Goal: Transaction & Acquisition: Purchase product/service

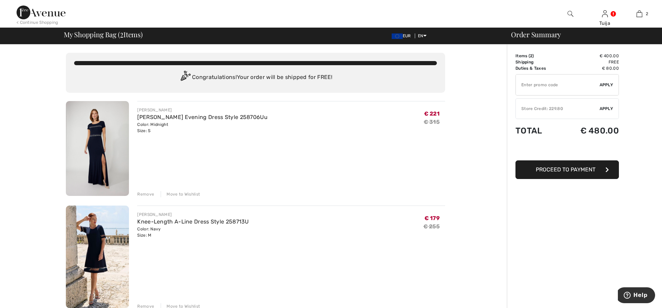
click at [90, 248] on img at bounding box center [97, 257] width 63 height 102
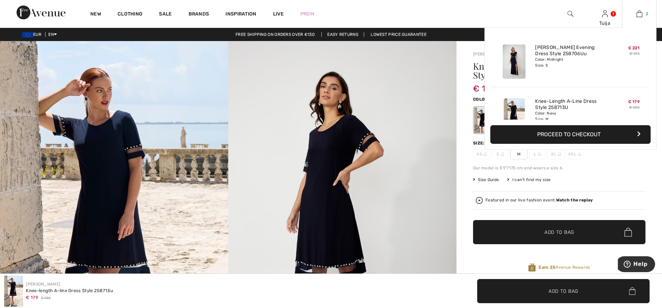
click at [639, 13] on img at bounding box center [640, 14] width 6 height 8
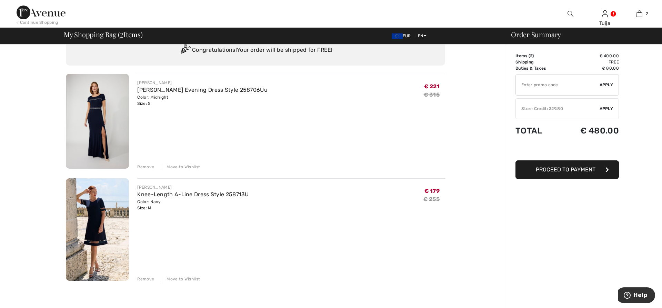
scroll to position [70, 0]
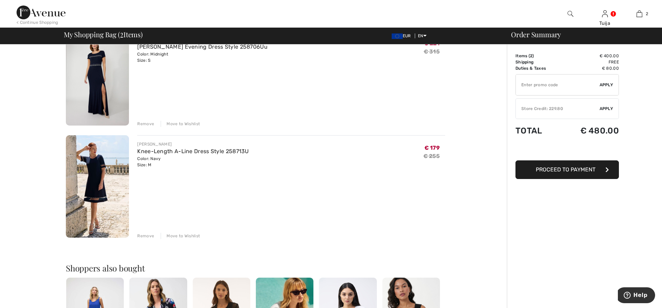
click at [145, 236] on div "Remove" at bounding box center [145, 236] width 17 height 6
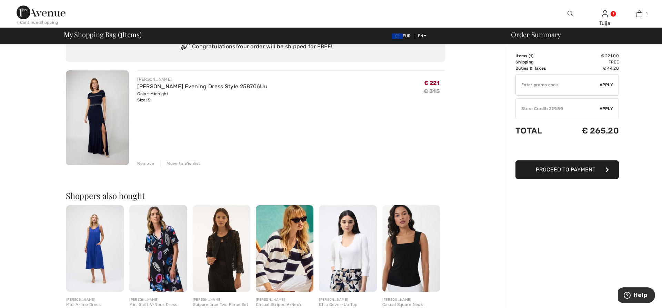
scroll to position [0, 0]
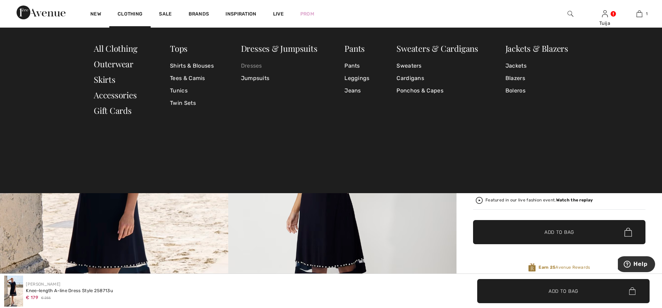
click at [259, 66] on link "Dresses" at bounding box center [279, 66] width 77 height 12
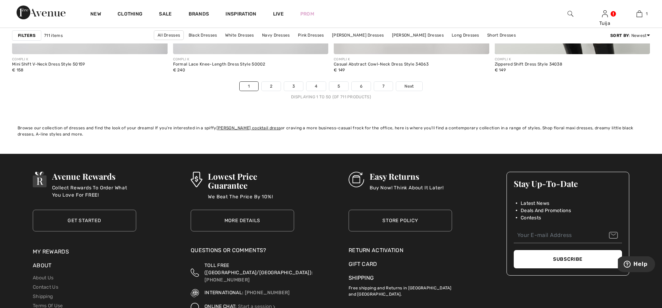
scroll to position [4045, 0]
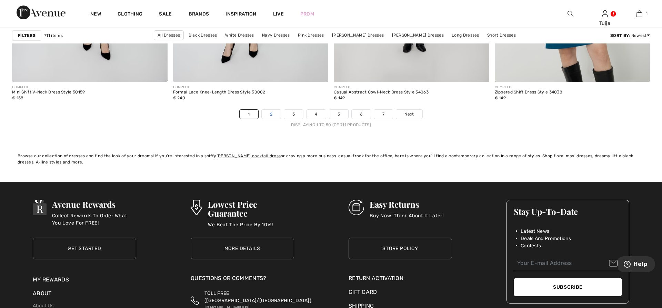
click at [276, 113] on link "2" at bounding box center [271, 114] width 19 height 9
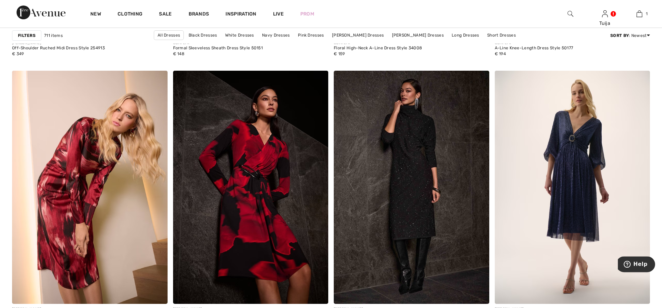
scroll to position [3870, 0]
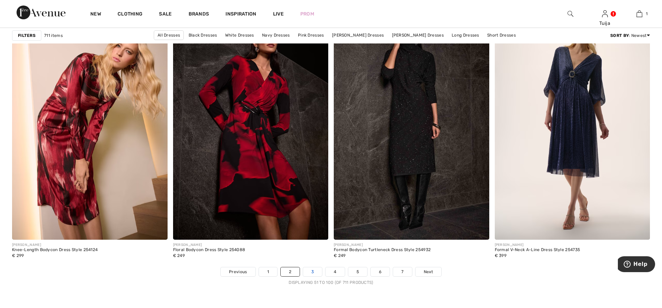
click at [312, 273] on link "3" at bounding box center [312, 271] width 19 height 9
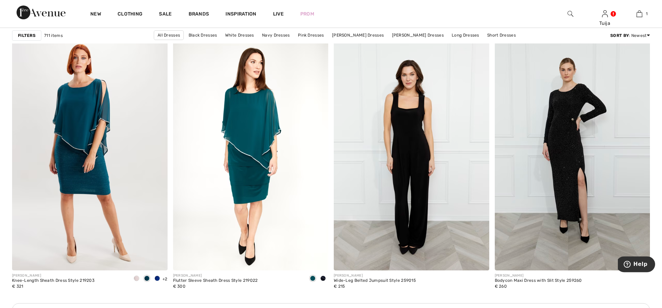
scroll to position [2955, 0]
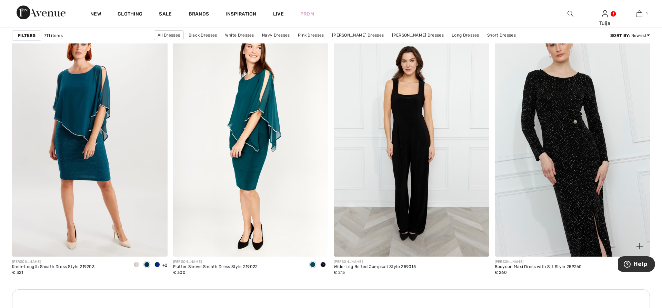
click at [575, 177] on img at bounding box center [573, 140] width 156 height 233
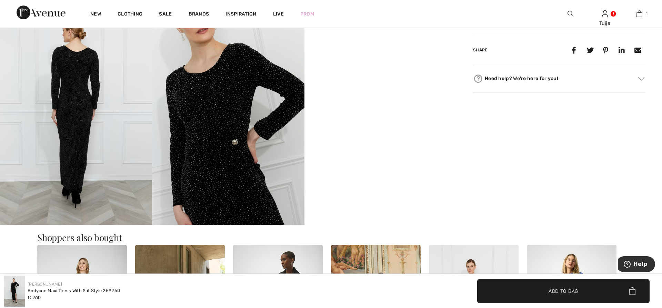
scroll to position [211, 0]
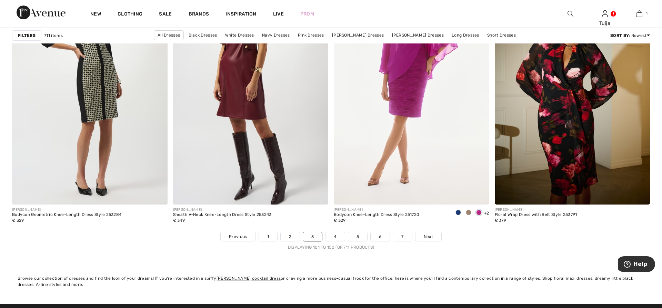
scroll to position [4045, 0]
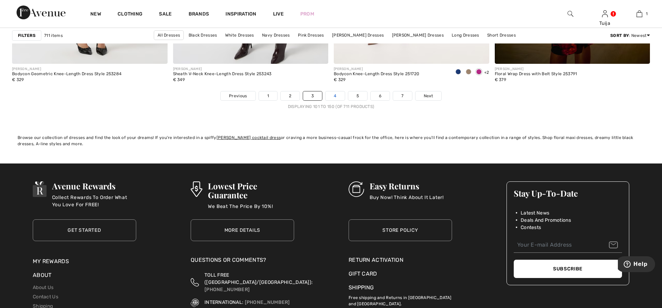
click at [331, 96] on link "4" at bounding box center [335, 95] width 19 height 9
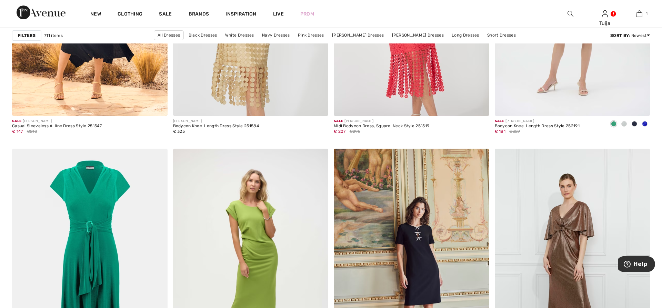
scroll to position [3518, 0]
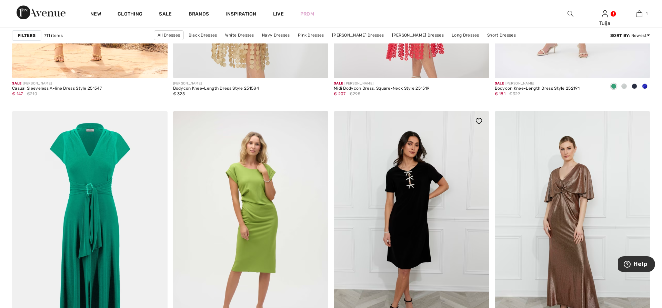
click at [406, 199] on img at bounding box center [412, 227] width 156 height 233
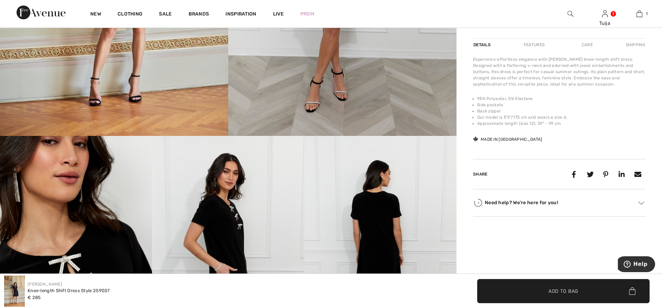
scroll to position [352, 0]
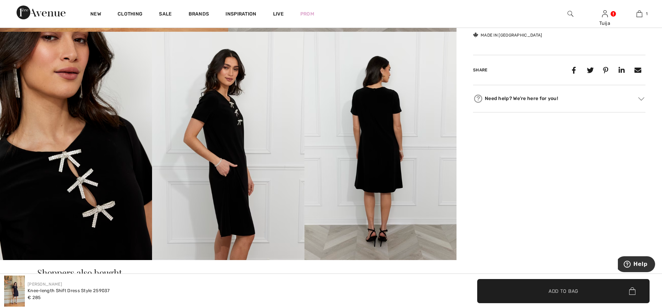
click at [132, 180] on img at bounding box center [76, 146] width 152 height 228
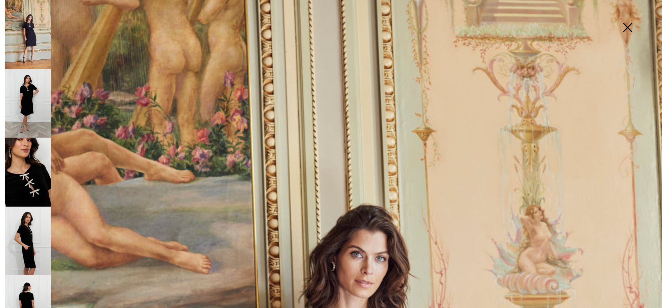
scroll to position [236, 0]
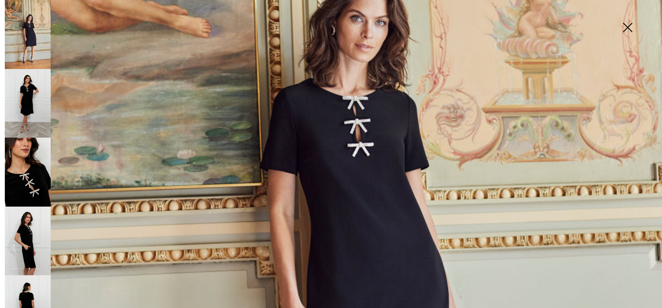
click at [39, 178] on img at bounding box center [28, 172] width 46 height 69
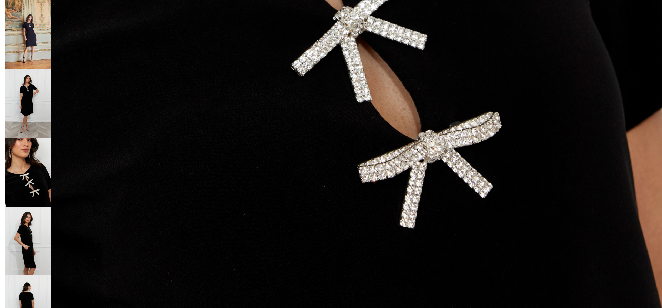
scroll to position [685, 0]
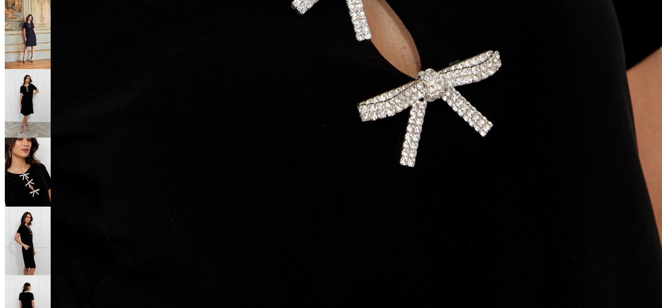
click at [25, 241] on img at bounding box center [28, 241] width 46 height 69
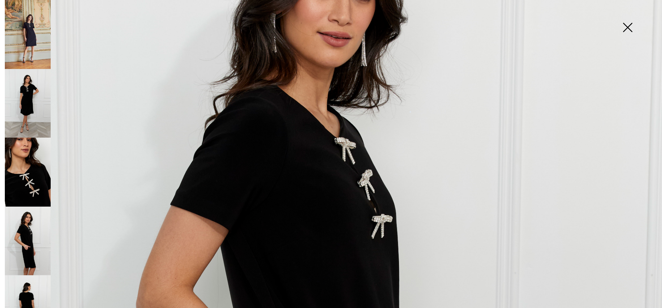
scroll to position [135, 0]
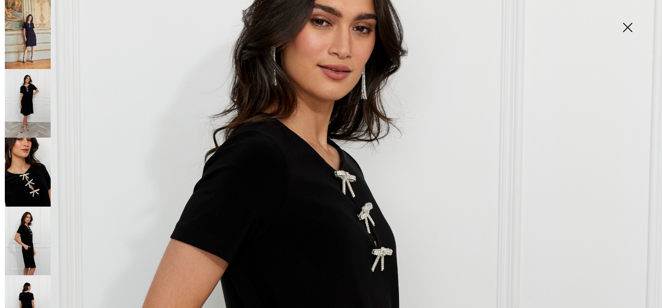
click at [627, 27] on img at bounding box center [627, 28] width 34 height 36
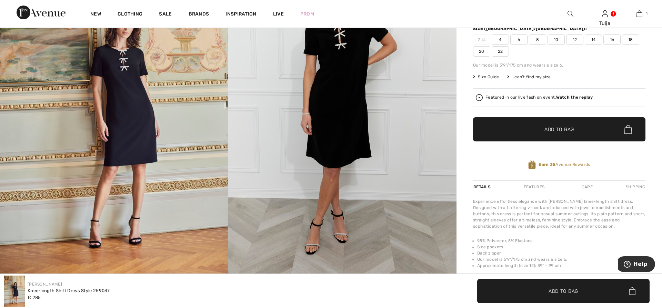
scroll to position [0, 0]
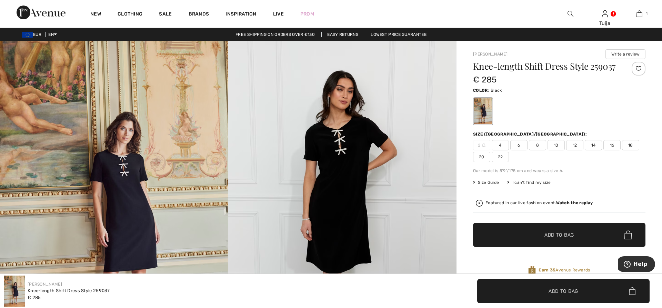
click at [537, 145] on span "8" at bounding box center [537, 145] width 17 height 10
click at [532, 231] on span "✔ Added to Bag Add to Bag" at bounding box center [559, 235] width 172 height 24
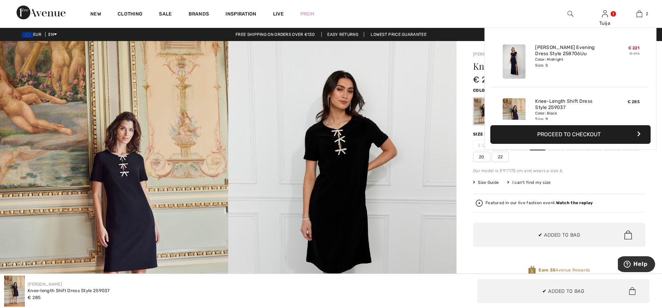
scroll to position [21, 0]
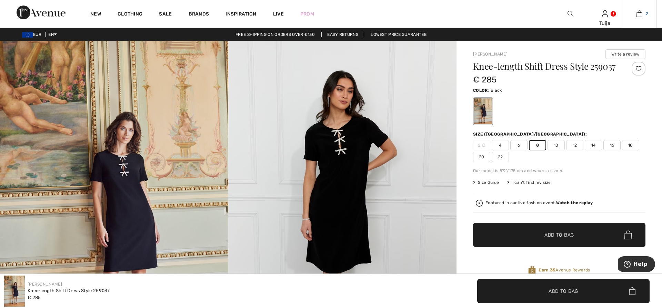
click at [639, 15] on img at bounding box center [640, 14] width 6 height 8
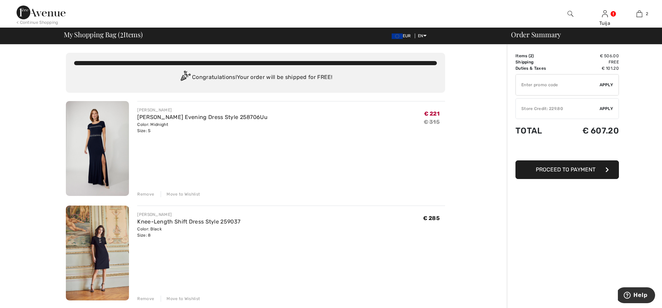
click at [93, 152] on img at bounding box center [97, 148] width 63 height 95
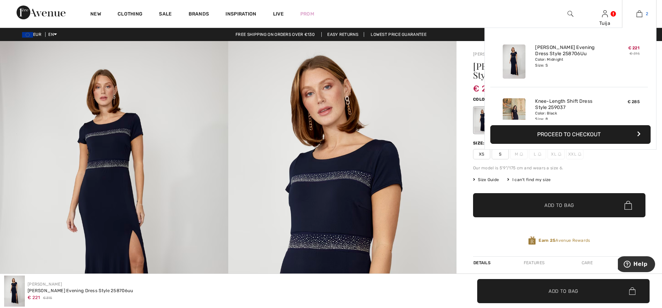
click at [638, 17] on img at bounding box center [640, 14] width 6 height 8
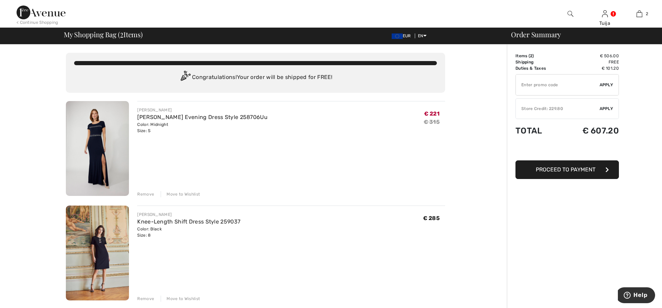
click at [604, 108] on span "Apply" at bounding box center [607, 109] width 14 height 6
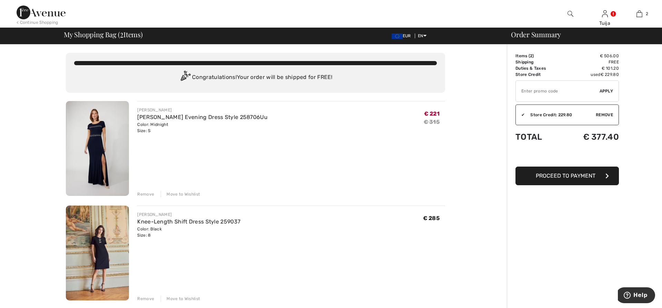
click at [553, 175] on span "Proceed to Payment" at bounding box center [566, 175] width 60 height 7
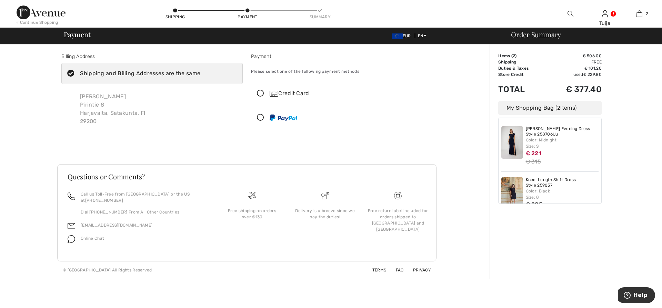
click at [262, 94] on icon at bounding box center [260, 93] width 18 height 7
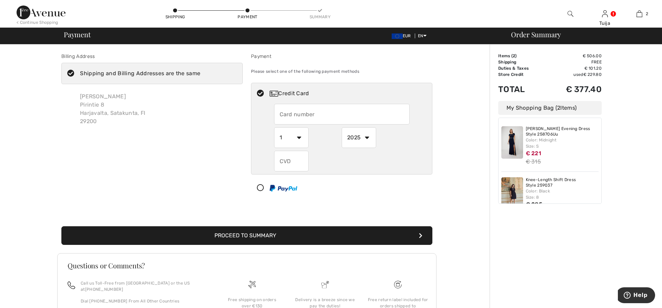
click at [278, 118] on input "text" at bounding box center [342, 114] width 136 height 21
type input "5243420000200671"
click at [274, 127] on select "1 2 3 4 5 6 7 8 9 10 11 12" at bounding box center [291, 137] width 34 height 21
select select "12"
click option "12" at bounding box center [0, 0] width 0 height 0
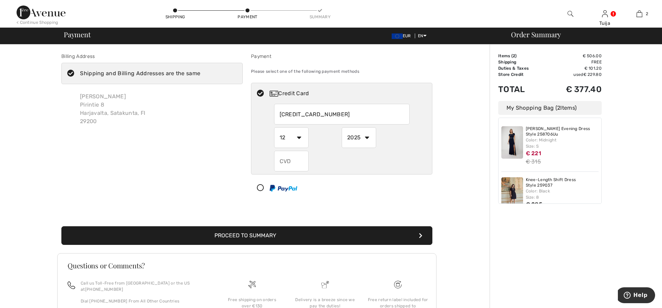
click at [342, 127] on select "2025 2026 2027 2028 2029 2030 2031 2032 2033 2034 2035" at bounding box center [359, 137] width 34 height 21
select select "2028"
click option "2028" at bounding box center [0, 0] width 0 height 0
click at [292, 166] on input "text" at bounding box center [291, 161] width 34 height 21
type input "228"
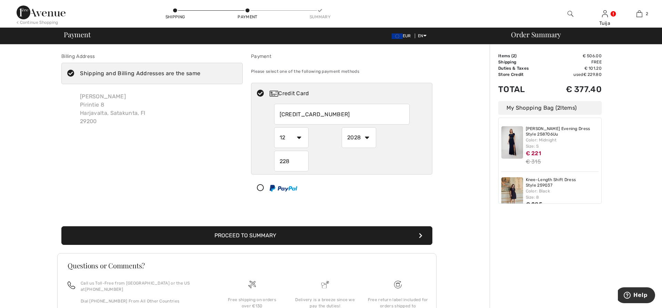
click at [268, 235] on button "Proceed to Summary" at bounding box center [246, 235] width 371 height 19
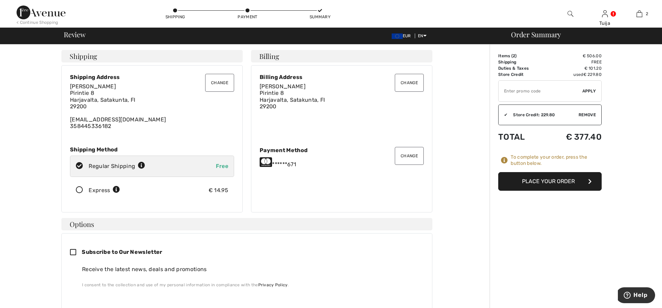
click at [530, 180] on button "Place Your Order" at bounding box center [549, 181] width 103 height 19
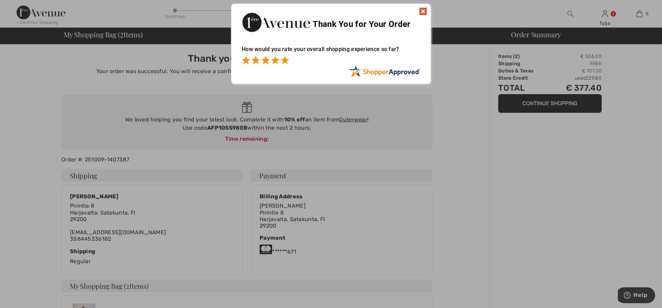
click at [284, 61] on span at bounding box center [285, 60] width 8 height 8
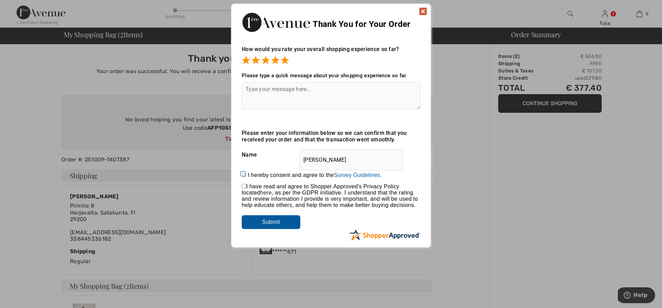
click at [421, 9] on img at bounding box center [423, 11] width 8 height 8
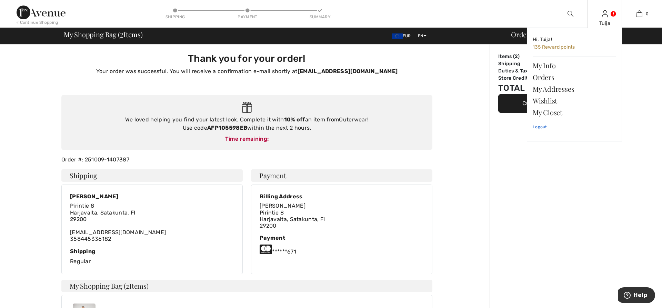
click at [538, 126] on link "Logout" at bounding box center [574, 126] width 83 height 17
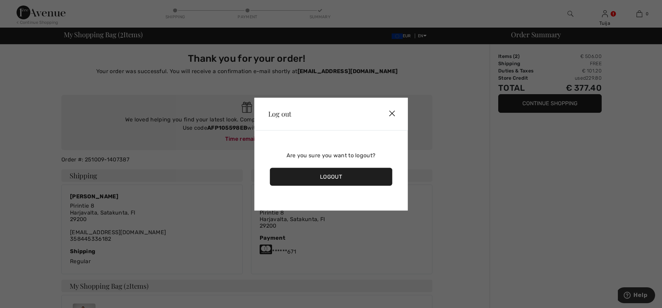
click at [356, 177] on div "Logout" at bounding box center [331, 177] width 122 height 18
